Goal: Find specific page/section: Find specific page/section

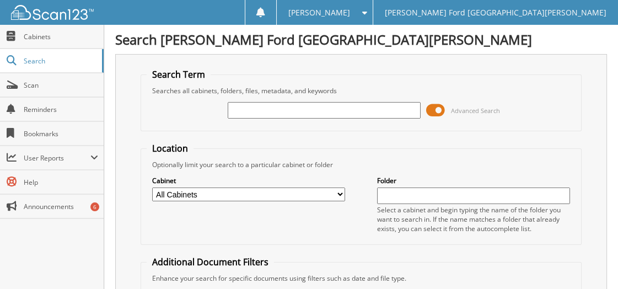
click at [239, 112] on input "text" at bounding box center [324, 110] width 193 height 17
type input "2321863"
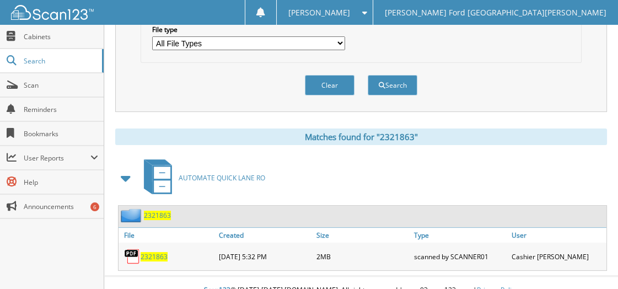
scroll to position [376, 0]
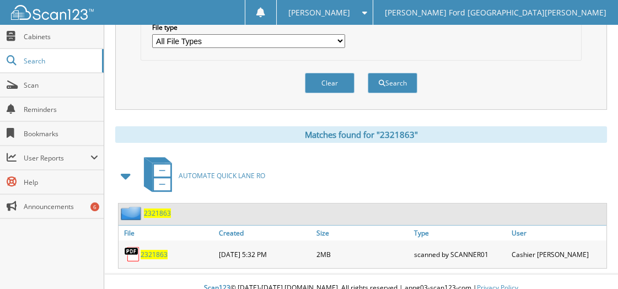
click at [154, 250] on span "2321863" at bounding box center [153, 254] width 27 height 9
